Goal: Information Seeking & Learning: Compare options

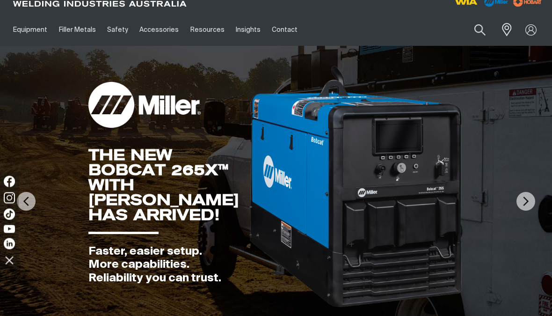
scroll to position [14, 0]
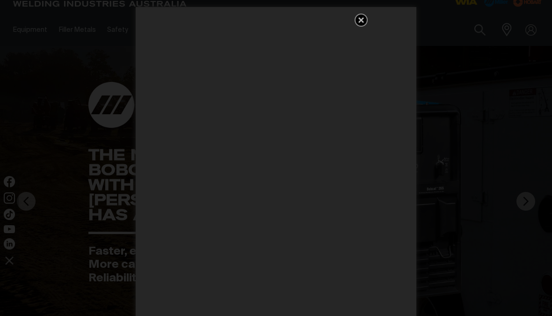
click at [364, 22] on icon "Get 5 WIA Welding Guides Free!" at bounding box center [361, 20] width 11 height 11
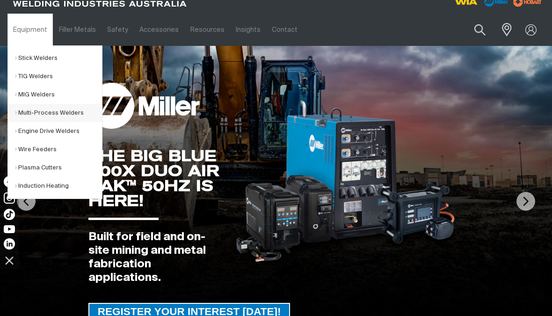
click at [65, 121] on link "Multi-Process Welders" at bounding box center [58, 113] width 87 height 18
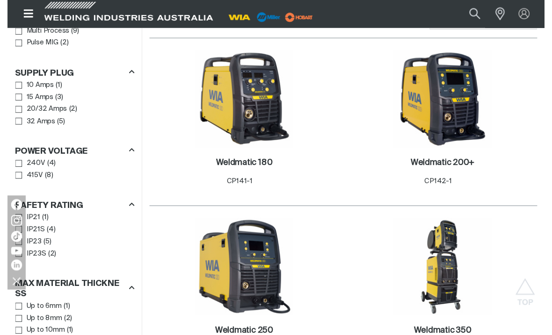
scroll to position [494, 0]
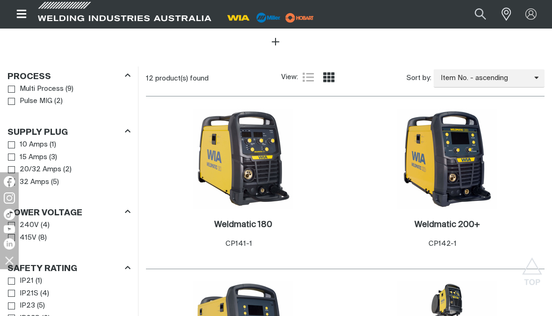
scroll to position [407, 0]
click at [254, 229] on h2 "Weldmatic 180 ." at bounding box center [243, 225] width 58 height 8
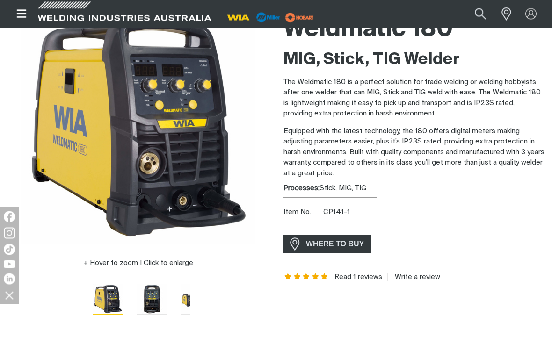
scroll to position [97, 0]
click at [344, 243] on span "WHERE TO BUY" at bounding box center [335, 244] width 70 height 15
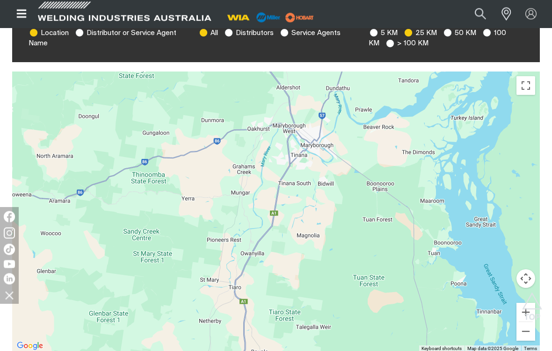
scroll to position [291, 0]
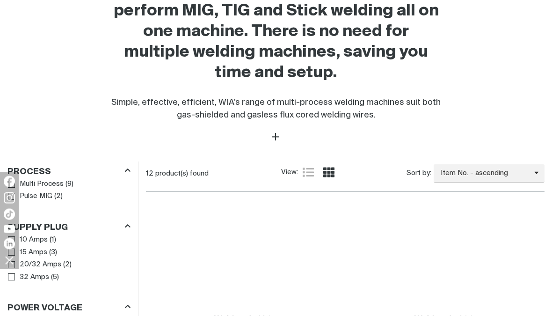
scroll to position [408, 0]
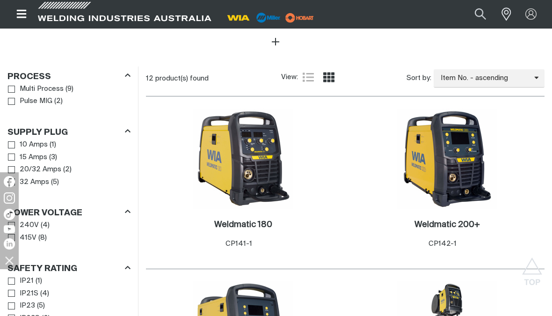
click at [254, 226] on h2 "Weldmatic 180 ." at bounding box center [243, 224] width 58 height 8
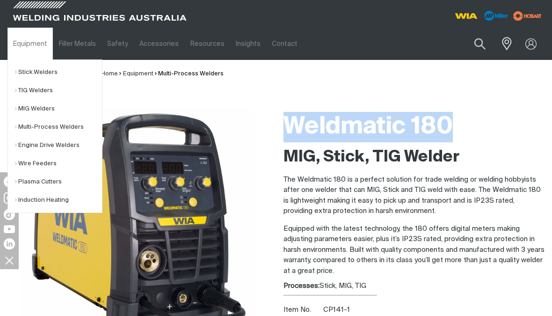
click at [73, 129] on link "Multi-Process Welders" at bounding box center [58, 127] width 87 height 18
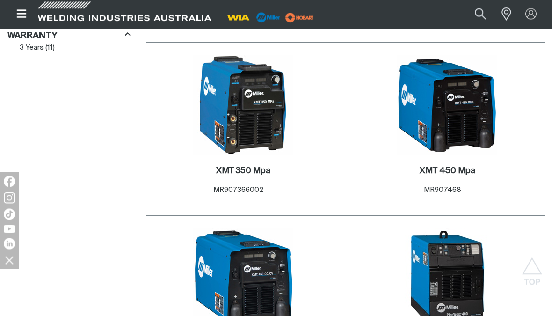
scroll to position [980, 0]
click at [260, 174] on h2 "XMT 350 Mpa ." at bounding box center [243, 171] width 54 height 8
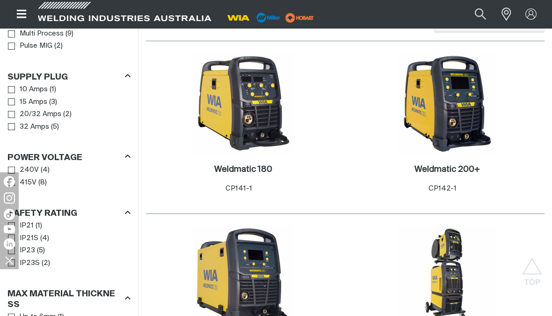
scroll to position [462, 0]
